Goal: Find specific page/section: Find specific page/section

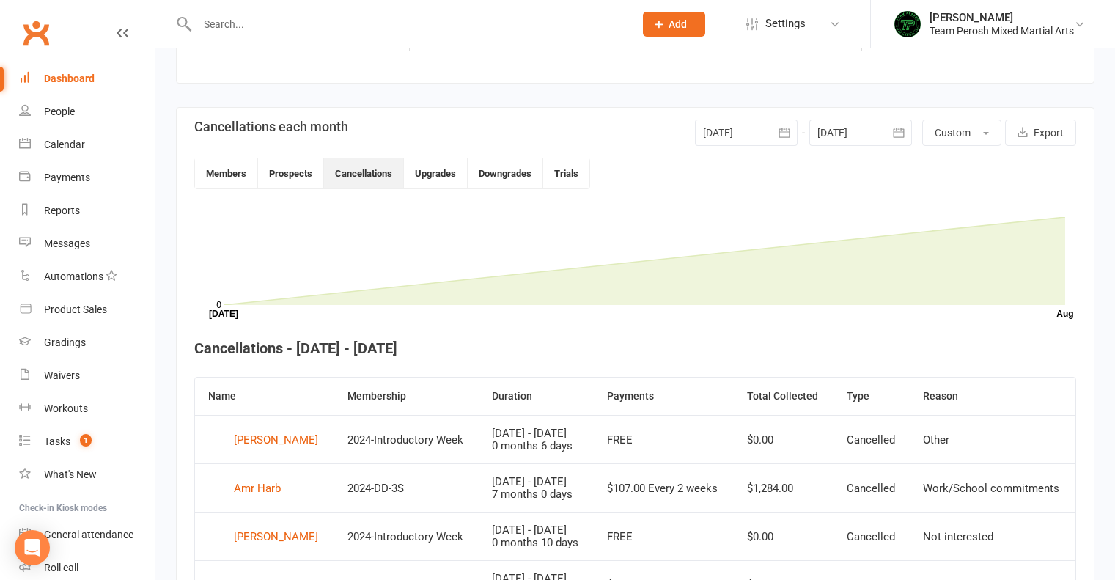
click at [280, 34] on div at bounding box center [400, 24] width 448 height 48
click at [222, 25] on input "text" at bounding box center [408, 24] width 431 height 21
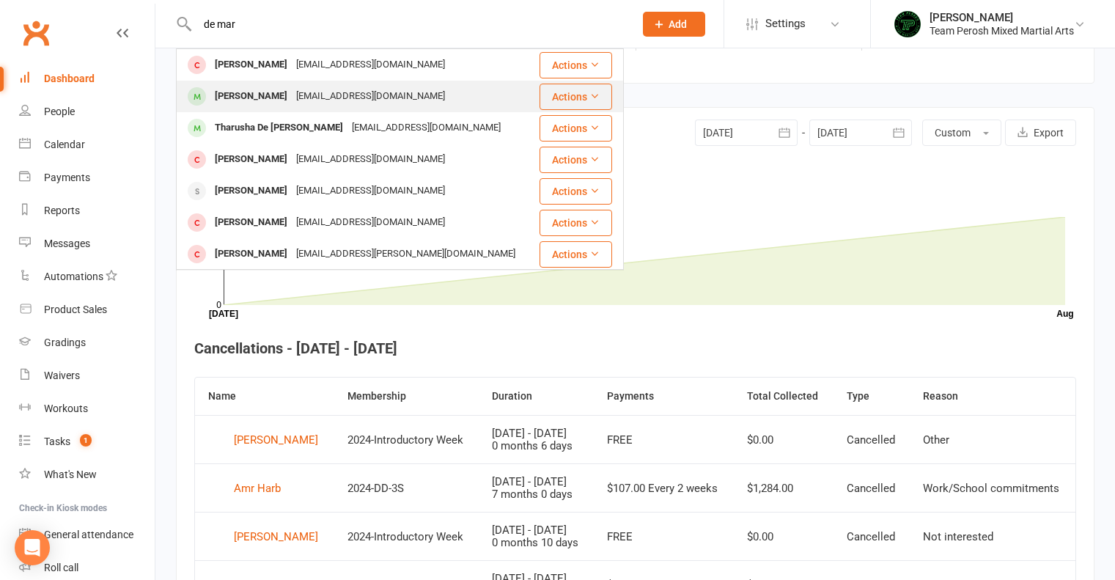
type input "de mar"
click at [355, 94] on div "[EMAIL_ADDRESS][DOMAIN_NAME]" at bounding box center [371, 96] width 158 height 21
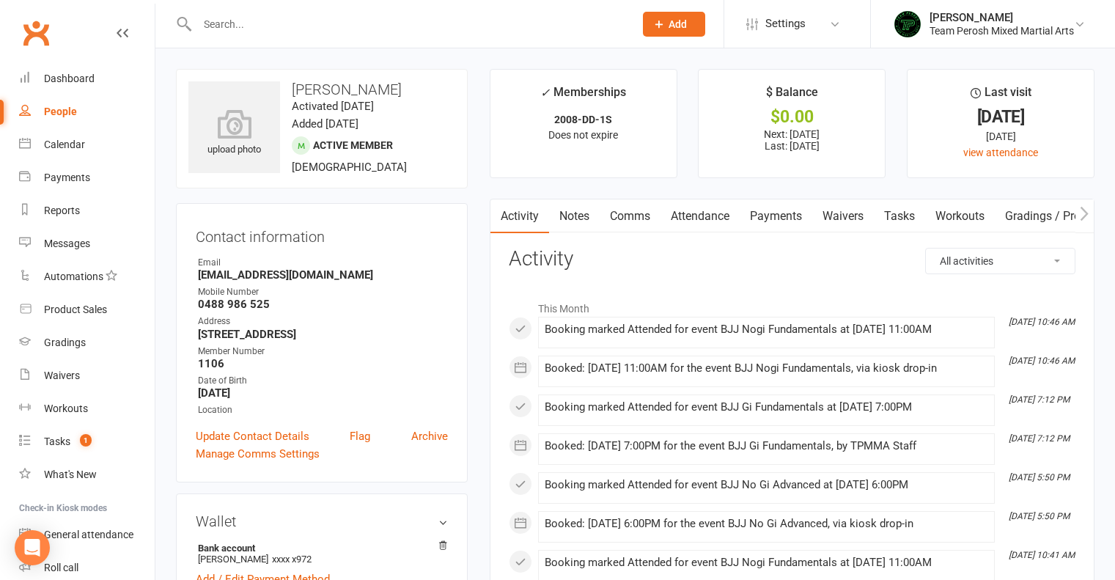
click at [769, 213] on link "Payments" at bounding box center [776, 216] width 73 height 34
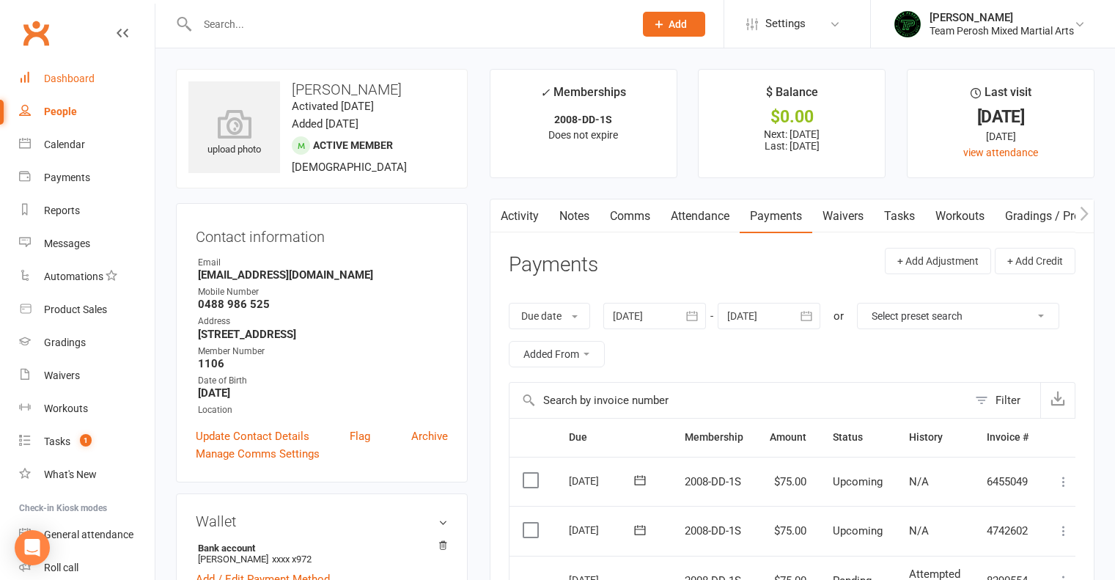
click at [59, 79] on div "Dashboard" at bounding box center [69, 79] width 51 height 12
